Goal: Information Seeking & Learning: Learn about a topic

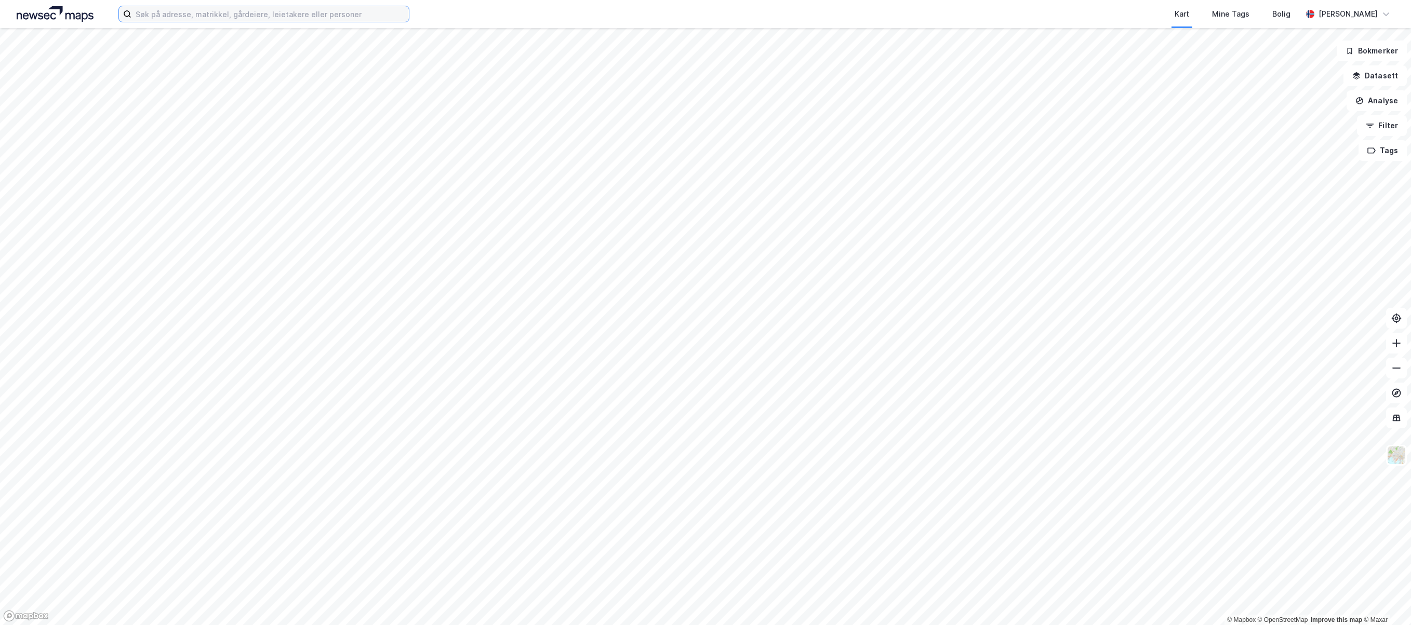
click at [202, 16] on input at bounding box center [269, 14] width 277 height 16
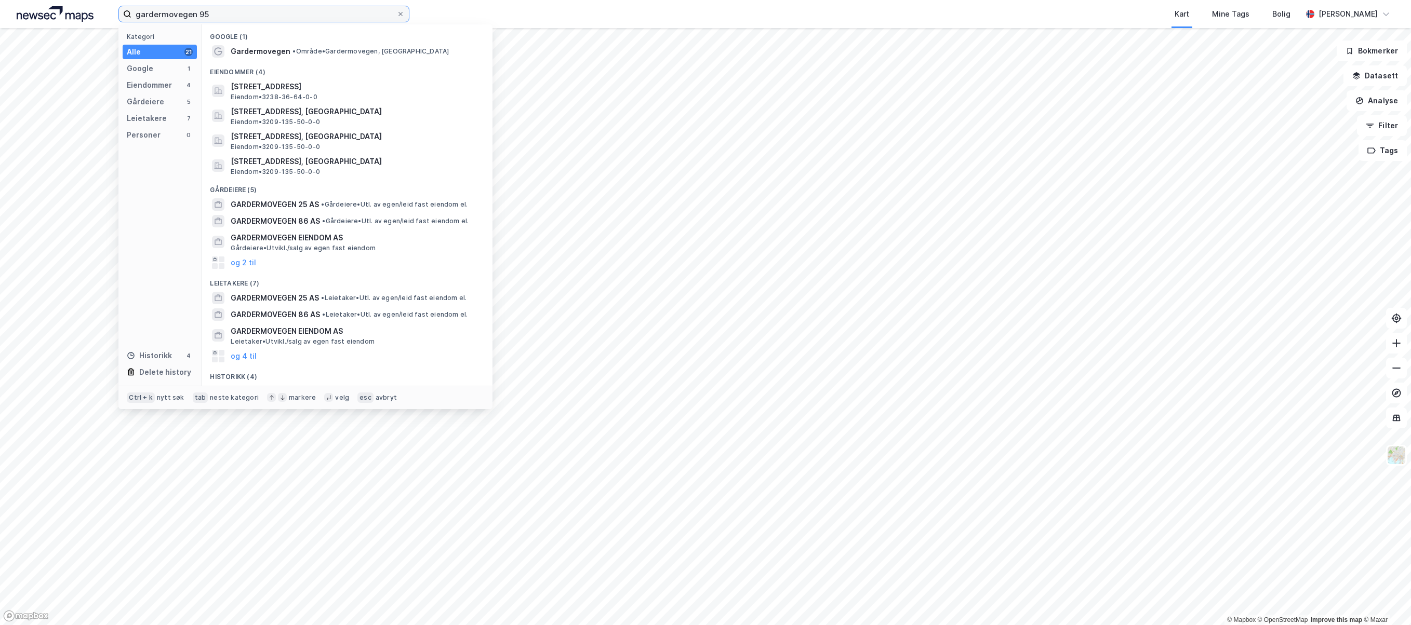
type input "gardermovegen 95"
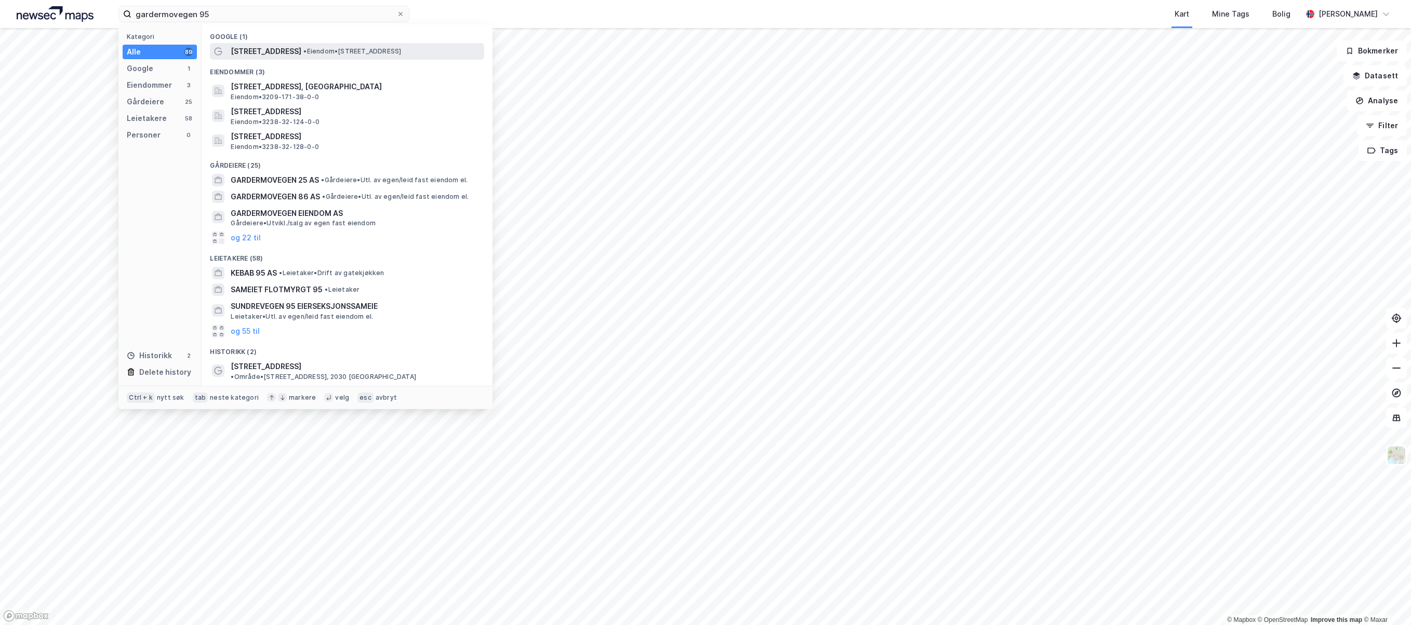
click at [277, 50] on span "[STREET_ADDRESS]" at bounding box center [266, 51] width 71 height 12
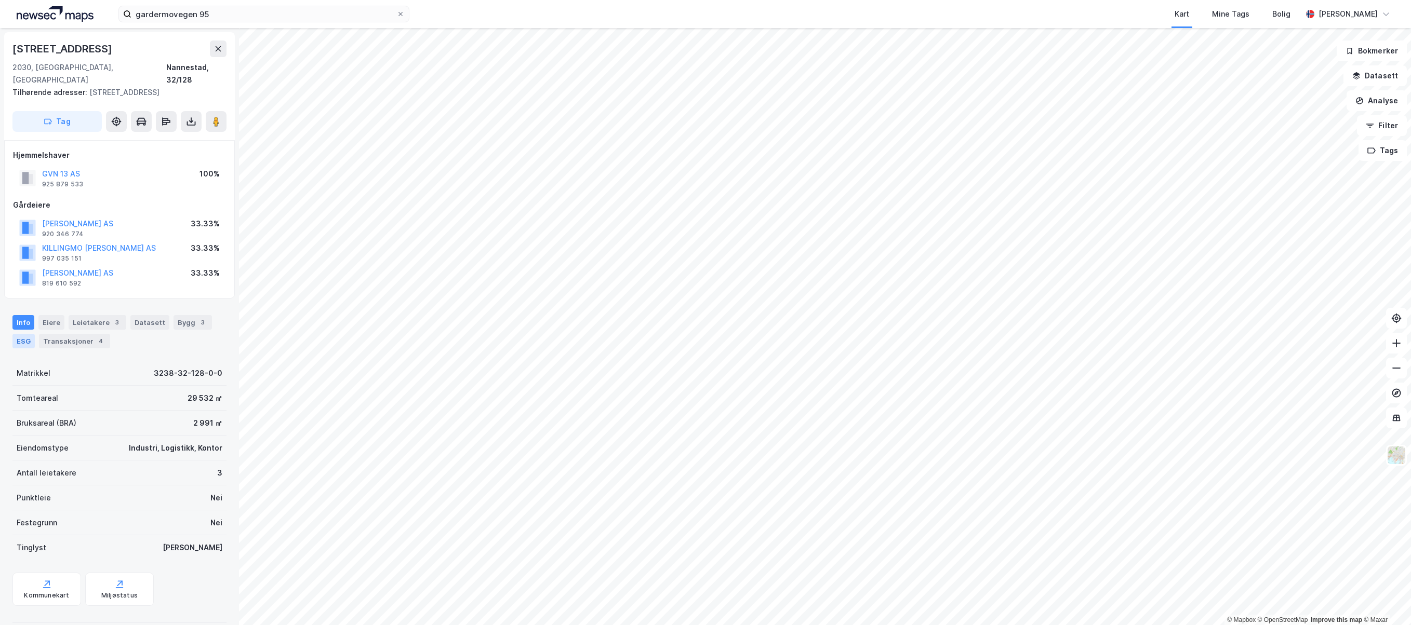
click at [21, 334] on div "ESG" at bounding box center [23, 341] width 22 height 15
